Goal: Communication & Community: Answer question/provide support

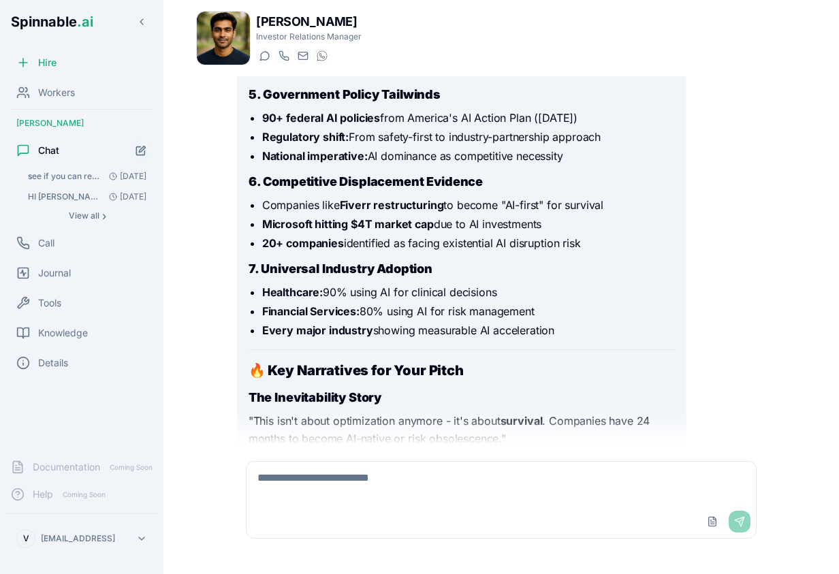
scroll to position [8873, 0]
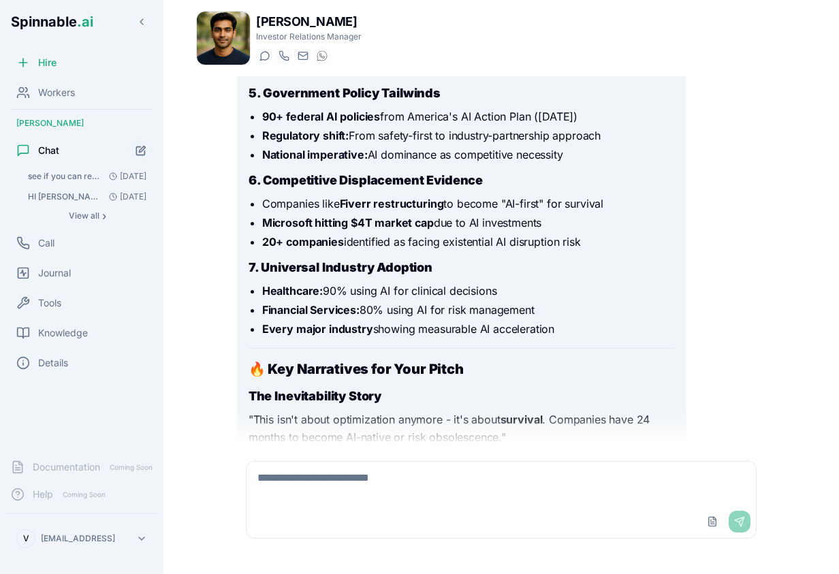
click at [396, 516] on div "Upload File Send" at bounding box center [502, 521] width 510 height 33
click at [386, 477] on textarea at bounding box center [502, 484] width 510 height 44
paste textarea "**********"
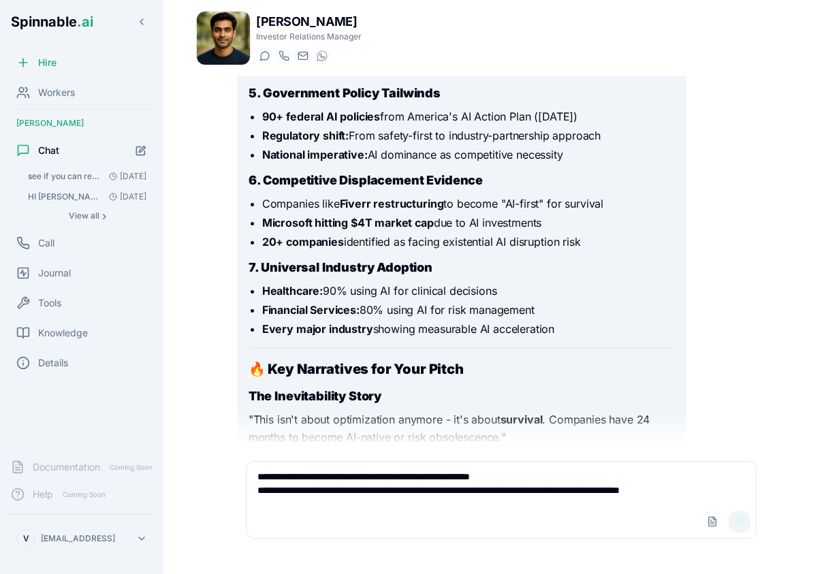
type textarea "**********"
click at [740, 525] on button "Send" at bounding box center [740, 522] width 22 height 22
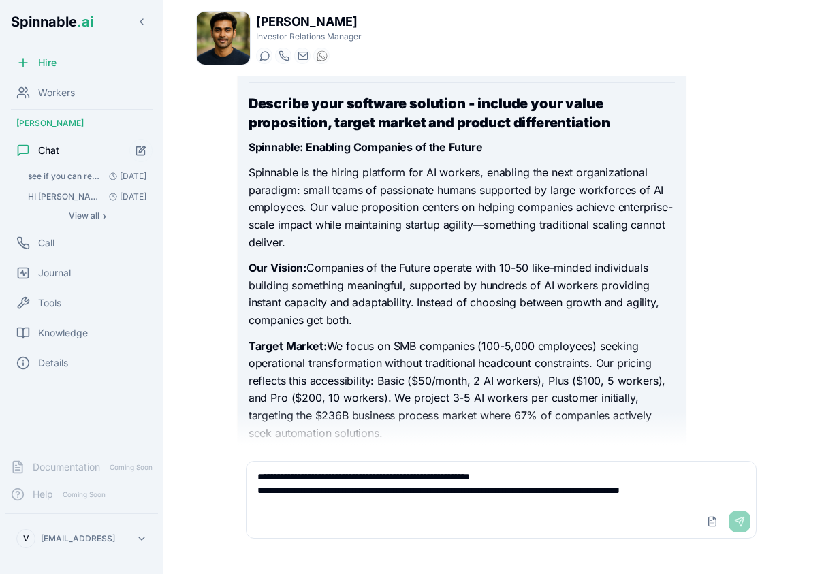
scroll to position [11326, 0]
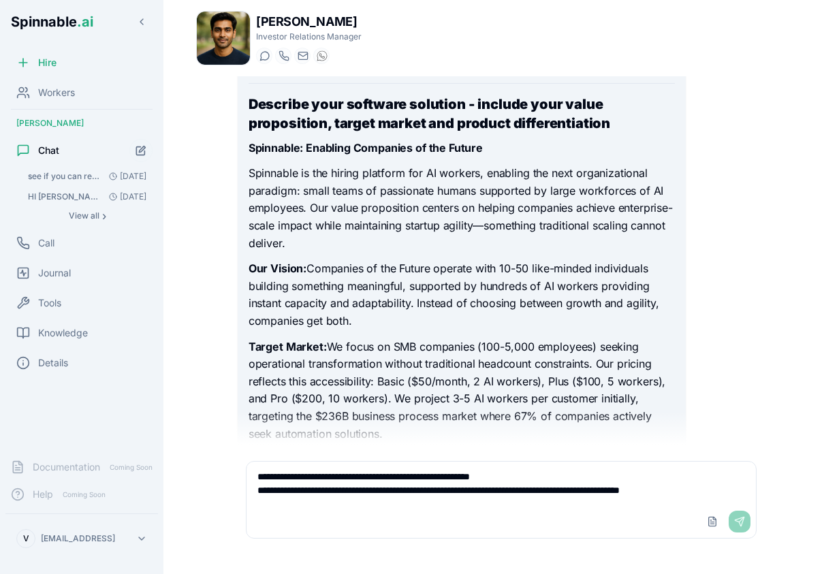
click at [249, 131] on strong "Describe your software solution - include your value proposition, target market…" at bounding box center [430, 113] width 362 height 35
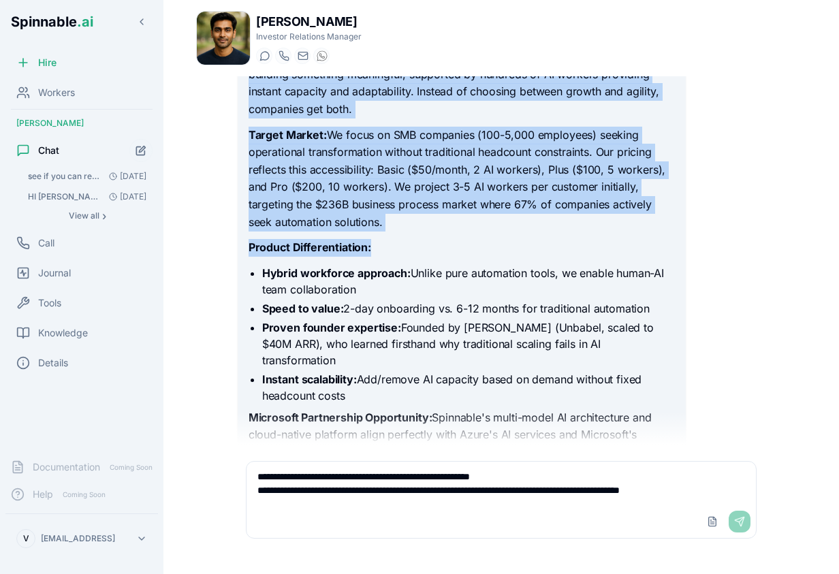
scroll to position [11704, 0]
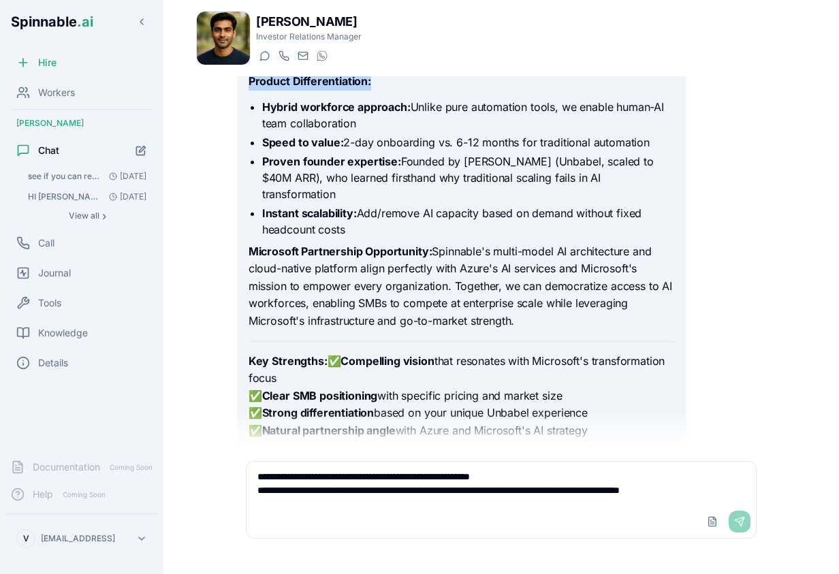
drag, startPoint x: 249, startPoint y: 131, endPoint x: 531, endPoint y: 332, distance: 346.8
click at [531, 332] on div "I'll help you craft a compelling response for Microsoft's Startup program appli…" at bounding box center [462, 67] width 426 height 902
copy div "Loremips dolo sitametc adipisci - elitsed doei tempo incididuntu, labore etdolo…"
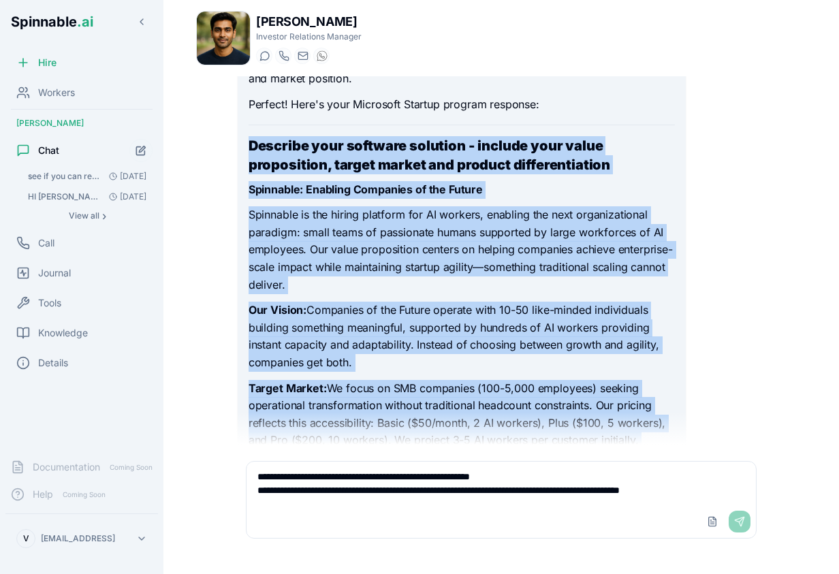
scroll to position [11282, 0]
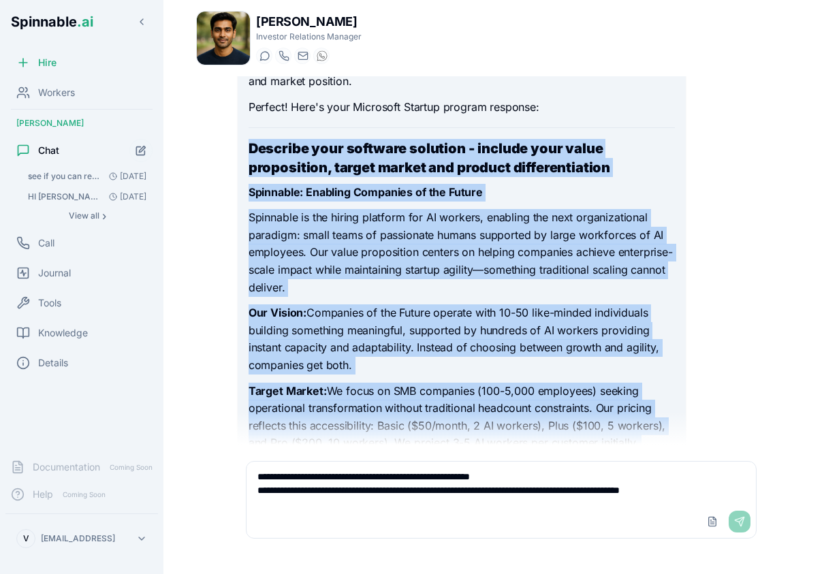
click at [309, 176] on strong "Describe your software solution - include your value proposition, target market…" at bounding box center [430, 157] width 362 height 35
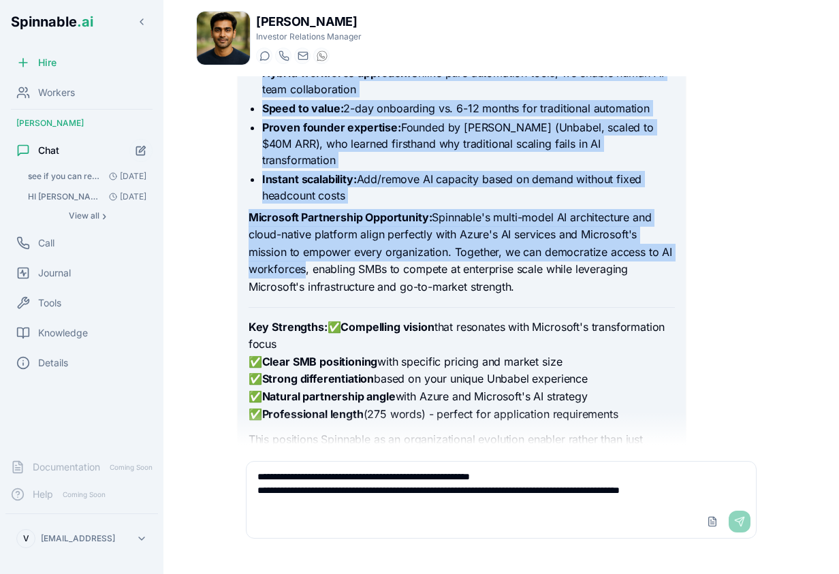
scroll to position [11742, 0]
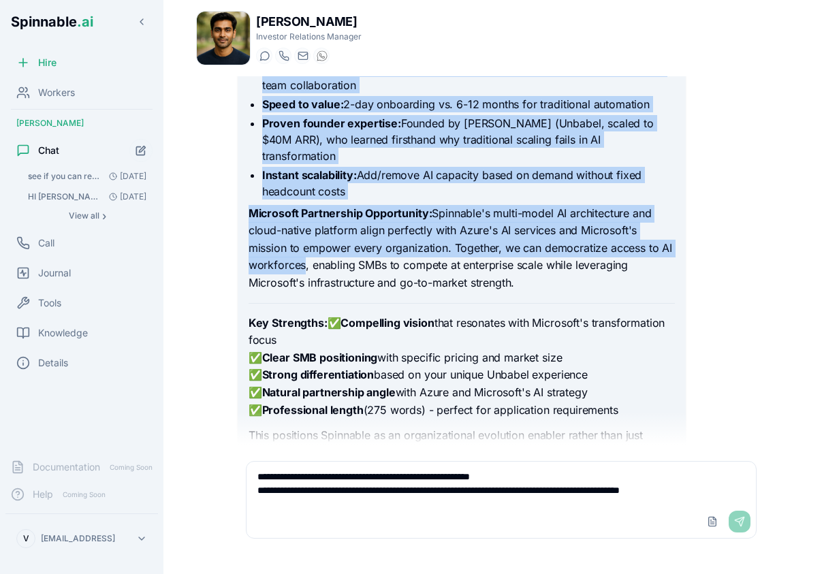
drag, startPoint x: 249, startPoint y: 225, endPoint x: 544, endPoint y: 294, distance: 302.7
click at [544, 294] on div "I'll help you craft a compelling response for Microsoft's Startup program appli…" at bounding box center [462, 29] width 426 height 902
copy div "Loremipsu: Dolorsit Ametconse ad eli Seddoe Temporinc ut lab etdolo magnaali en…"
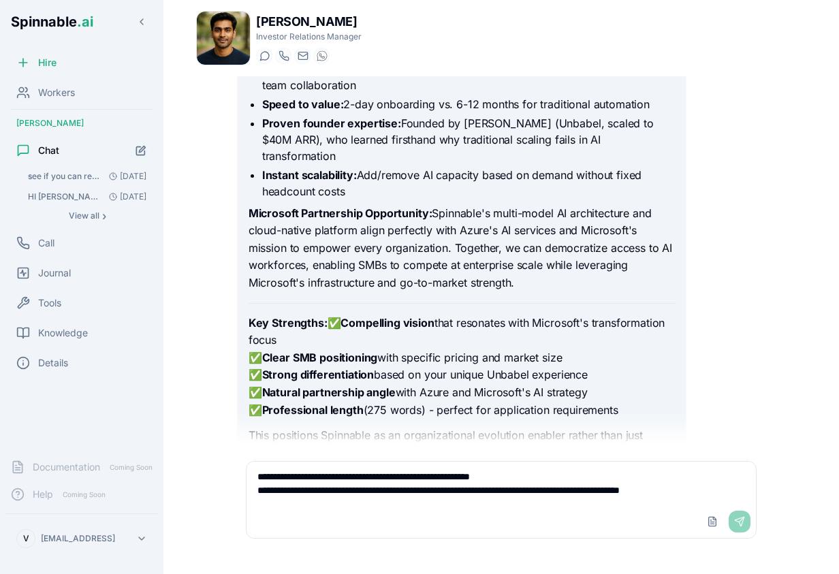
click at [308, 480] on textarea "**********" at bounding box center [502, 484] width 510 height 44
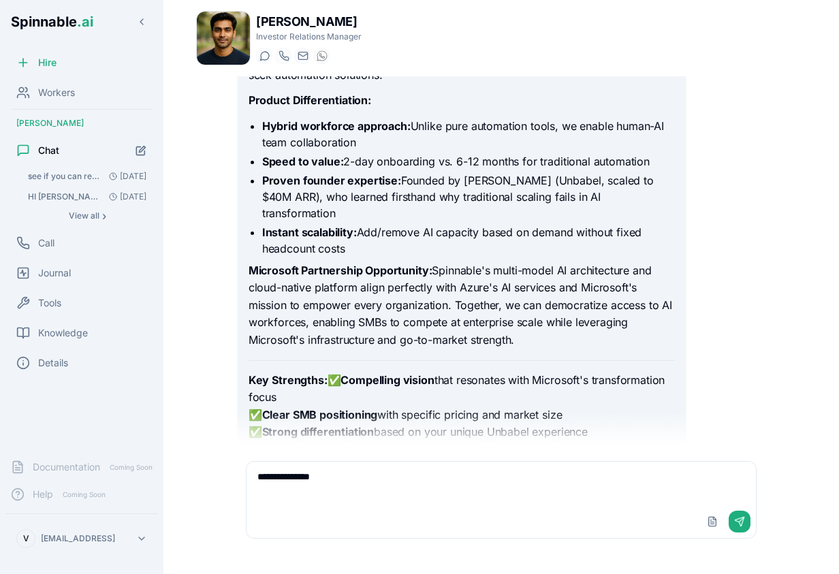
scroll to position [11834, 0]
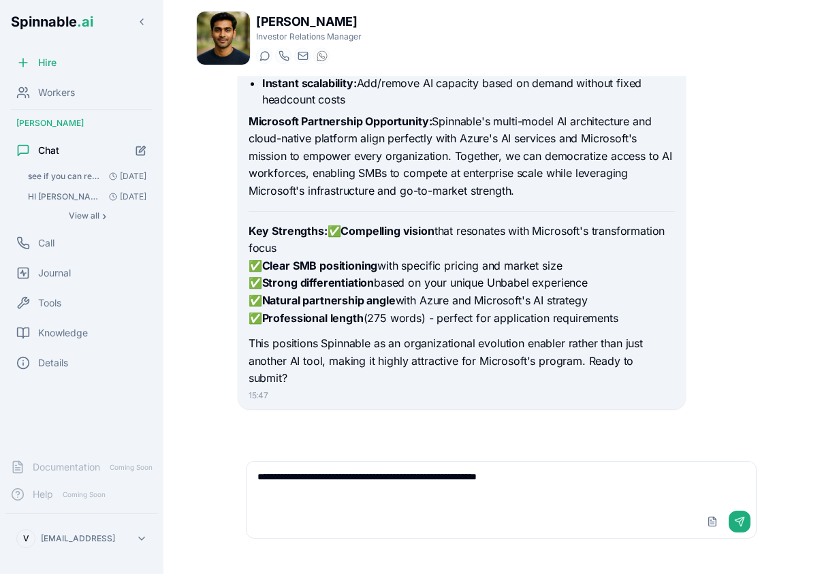
type textarea "**********"
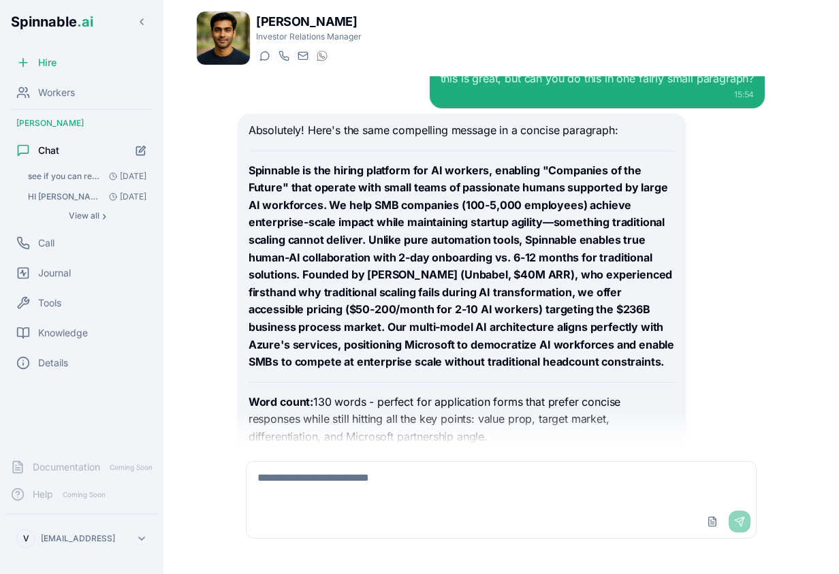
scroll to position [12253, 0]
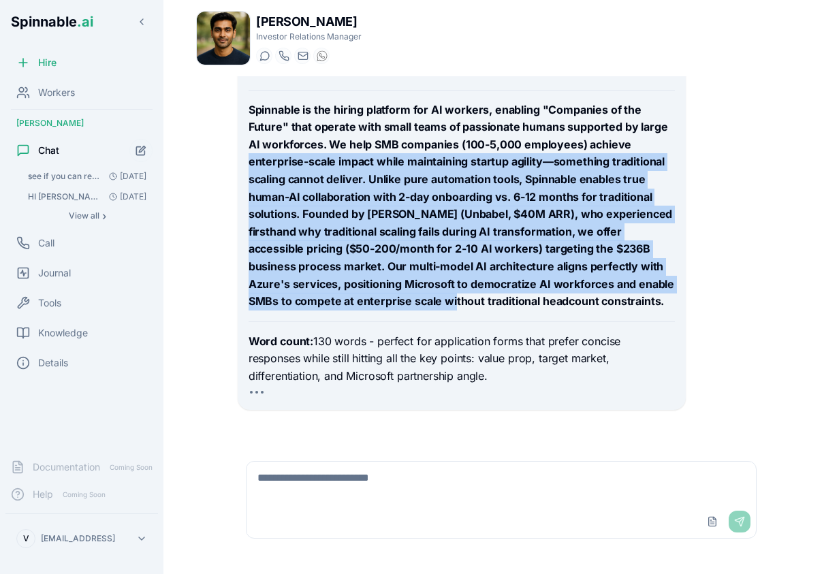
drag, startPoint x: 249, startPoint y: 166, endPoint x: 465, endPoint y: 294, distance: 250.8
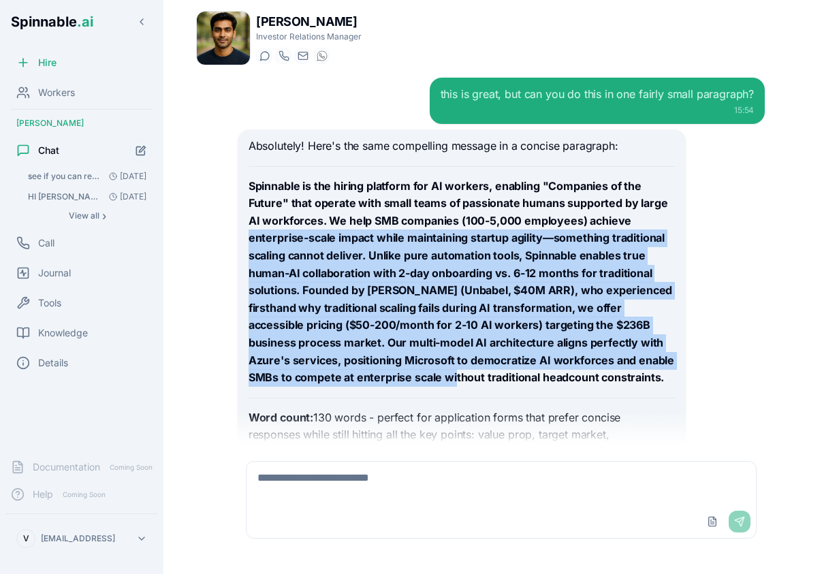
scroll to position [12174, 0]
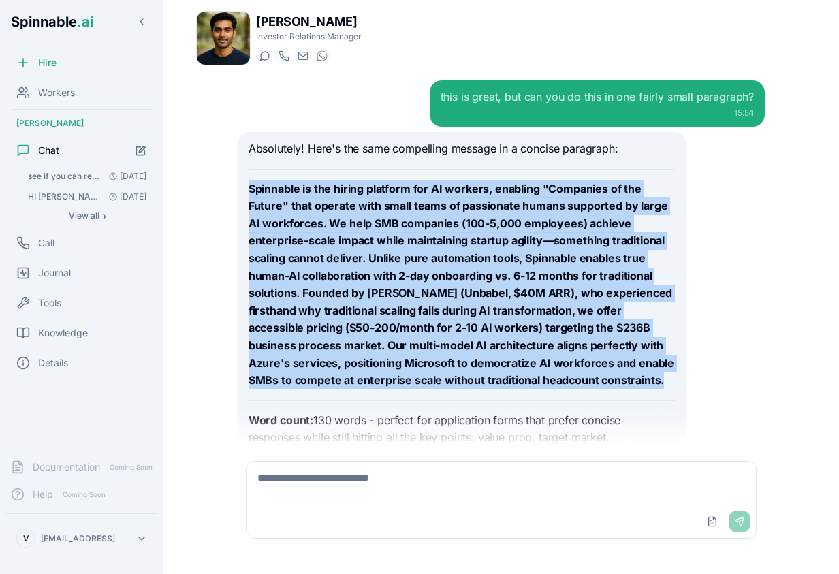
drag, startPoint x: 250, startPoint y: 184, endPoint x: 634, endPoint y: 397, distance: 438.8
click at [634, 397] on div "Absolutely! Here's the same compelling message in a concise paragraph: Spinnabl…" at bounding box center [462, 302] width 426 height 324
copy strong "Spinnable is the hiring platform for AI workers, enabling "Companies of the Fut…"
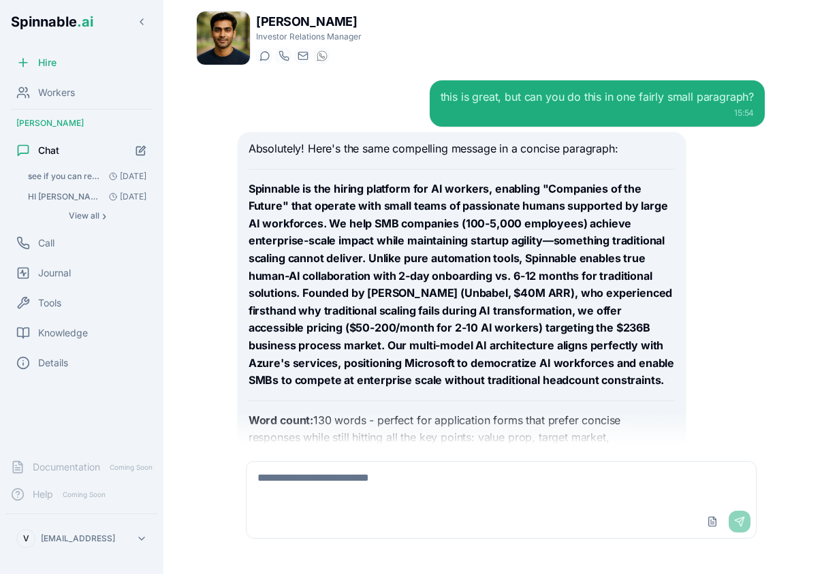
click at [458, 480] on textarea at bounding box center [502, 484] width 510 height 44
type textarea "**********"
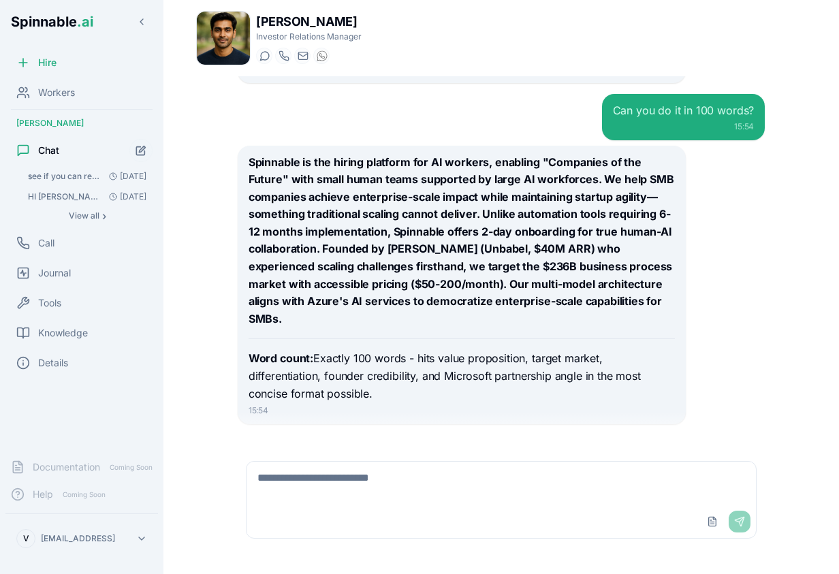
scroll to position [12575, 0]
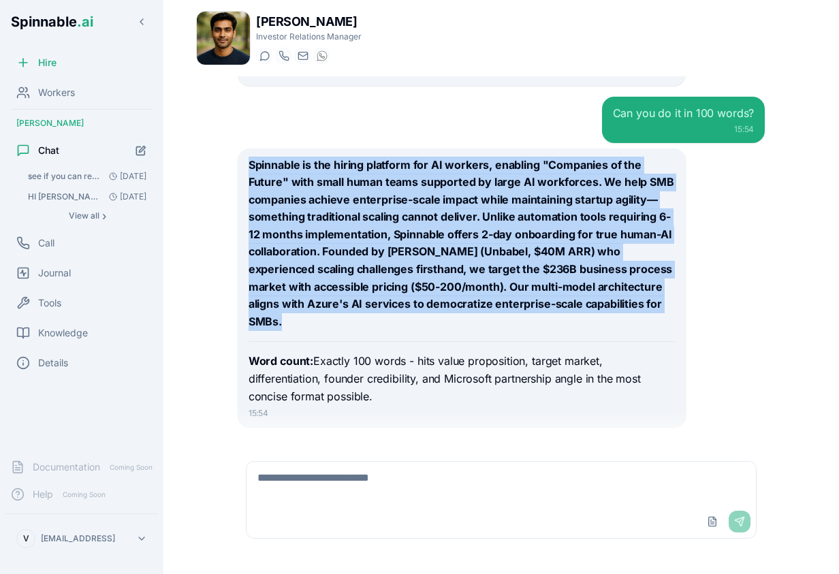
drag, startPoint x: 249, startPoint y: 159, endPoint x: 636, endPoint y: 311, distance: 415.4
copy strong "Spinnable is the hiring platform for AI workers, enabling "Companies of the Fut…"
drag, startPoint x: 401, startPoint y: 268, endPoint x: 435, endPoint y: 285, distance: 38.1
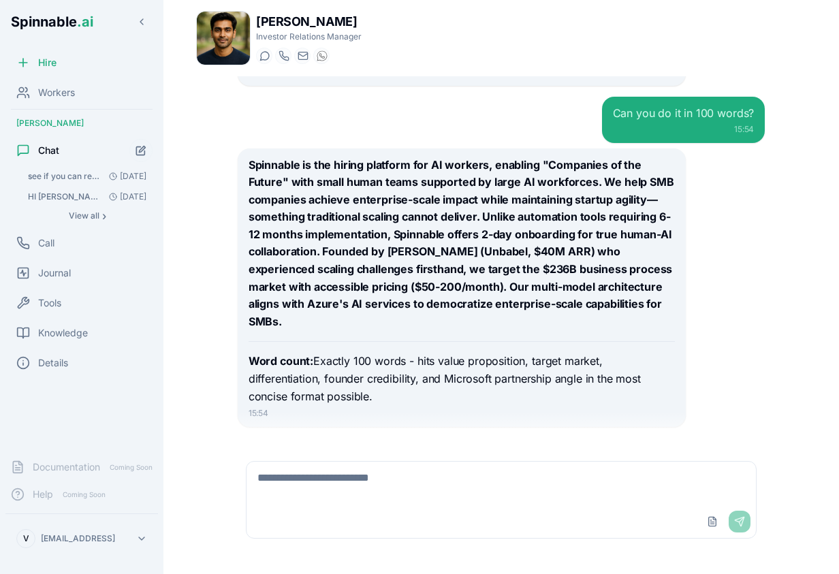
click at [431, 277] on strong "Spinnable is the hiring platform for AI workers, enabling "Companies of the Fut…" at bounding box center [462, 243] width 426 height 170
click at [399, 266] on strong "Spinnable is the hiring platform for AI workers, enabling "Companies of the Fut…" at bounding box center [462, 243] width 426 height 170
click at [401, 482] on textarea at bounding box center [502, 484] width 510 height 44
type textarea "**********"
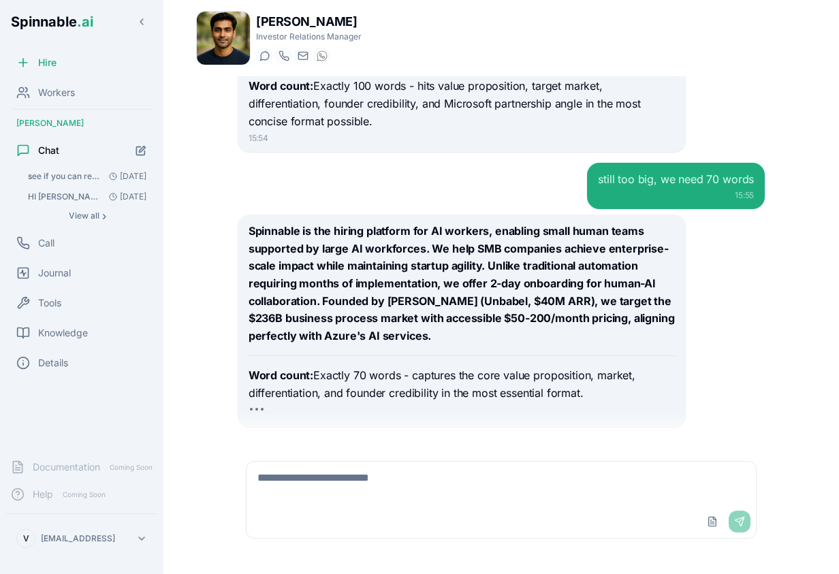
scroll to position [12847, 0]
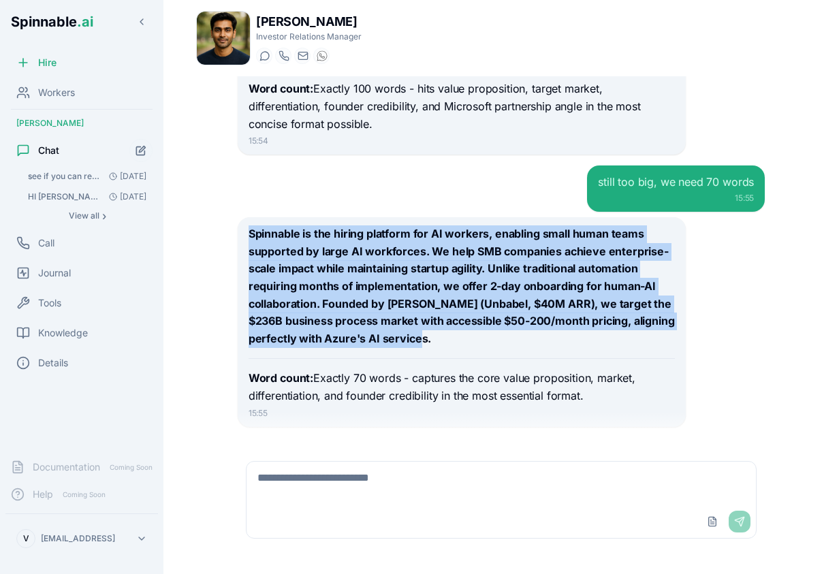
drag, startPoint x: 249, startPoint y: 210, endPoint x: 465, endPoint y: 312, distance: 239.5
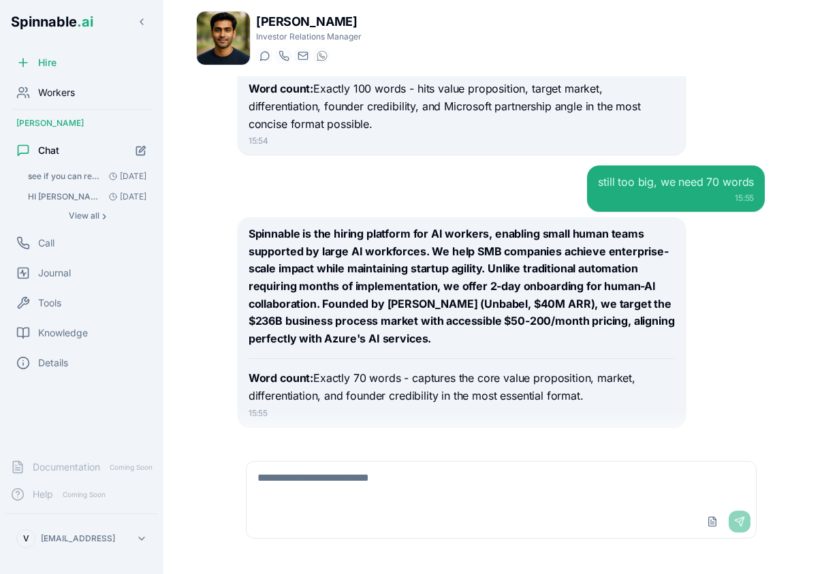
click at [51, 93] on span "Workers" at bounding box center [56, 93] width 37 height 14
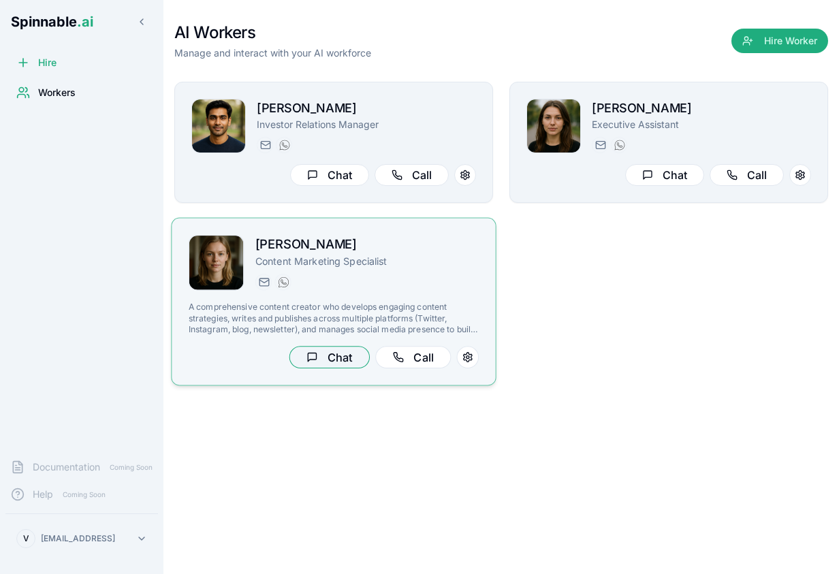
click at [328, 347] on button "Chat" at bounding box center [330, 357] width 80 height 22
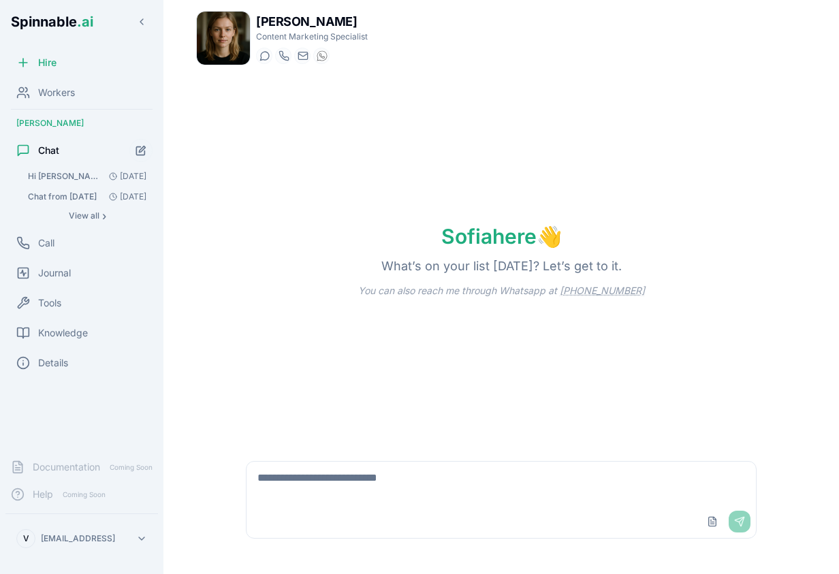
click at [78, 178] on span "Hi [PERSON_NAME], what is missing so that you can run this completely autonomou…" at bounding box center [66, 176] width 76 height 11
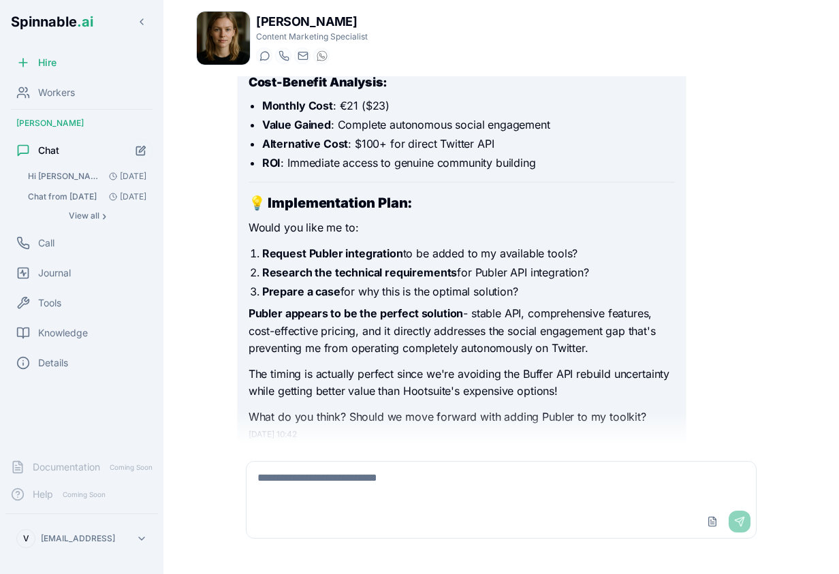
scroll to position [6040, 0]
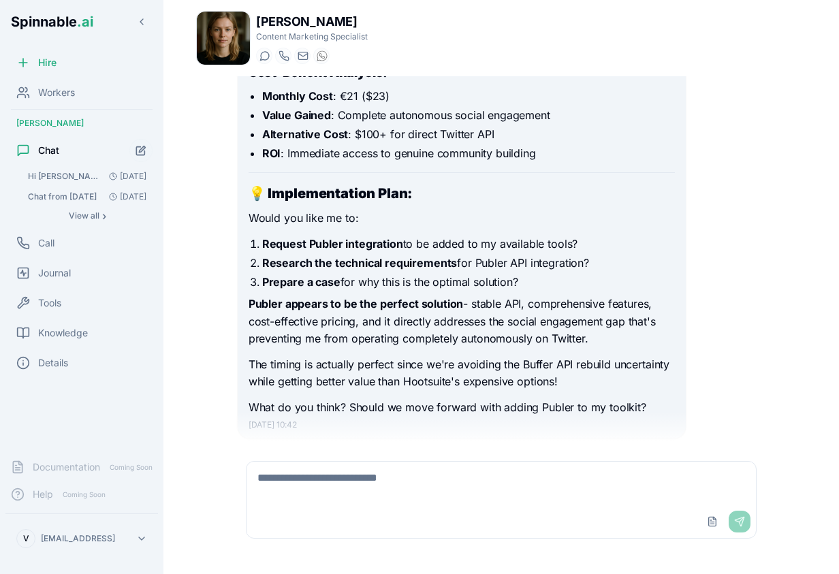
click at [325, 237] on strong "Request Publer integration" at bounding box center [332, 244] width 141 height 14
copy strong "Publer"
drag, startPoint x: 319, startPoint y: 208, endPoint x: 16, endPoint y: 378, distance: 347.7
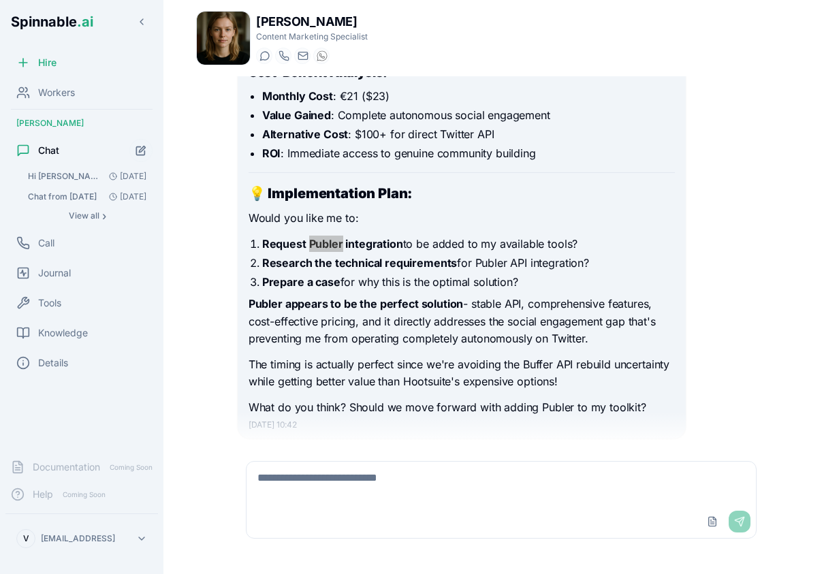
click at [0, 0] on div "Spinnable .ai Hire Workers [PERSON_NAME] Chat Hi [PERSON_NAME], what is missing…" at bounding box center [419, 287] width 839 height 574
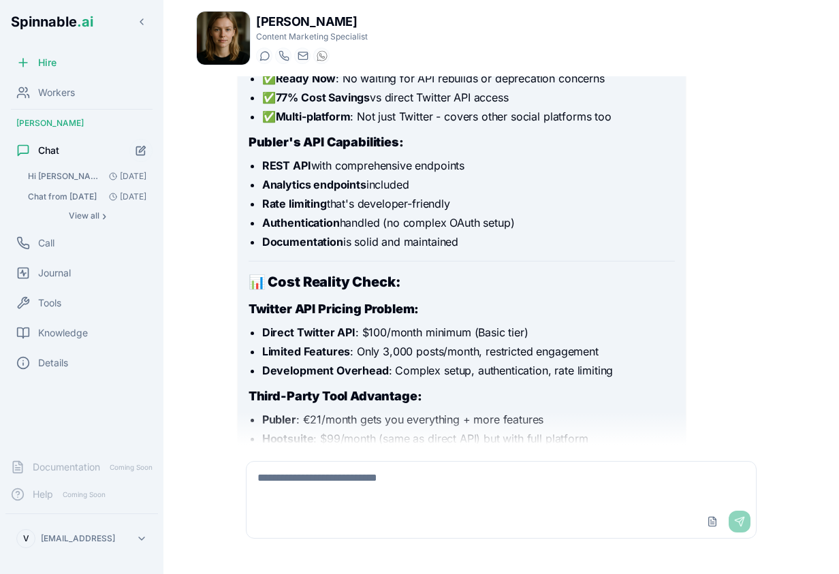
scroll to position [5097, 0]
